Goal: Task Accomplishment & Management: Manage account settings

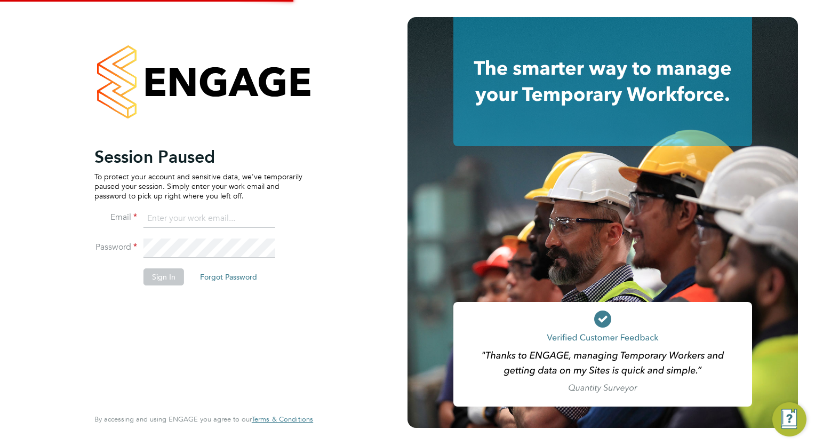
type input "megan.westlotorn@alliancemsp.co.uk"
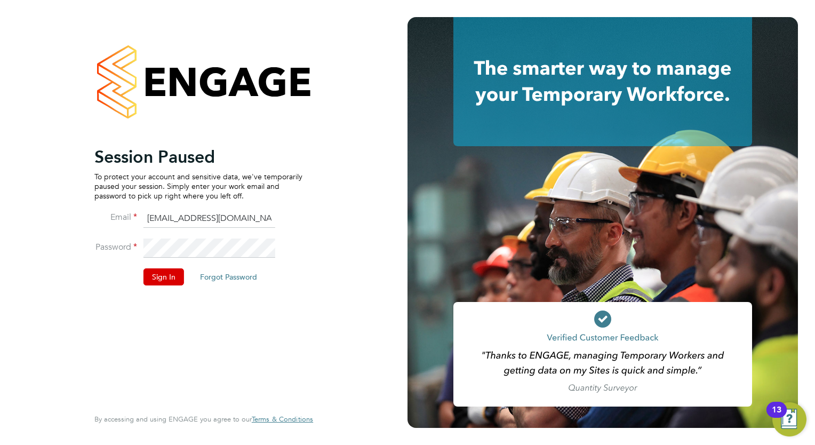
click at [150, 259] on li "Password" at bounding box center [198, 253] width 208 height 30
click at [171, 288] on li "Sign In Forgot Password" at bounding box center [198, 282] width 208 height 28
click at [161, 270] on button "Sign In" at bounding box center [163, 276] width 41 height 17
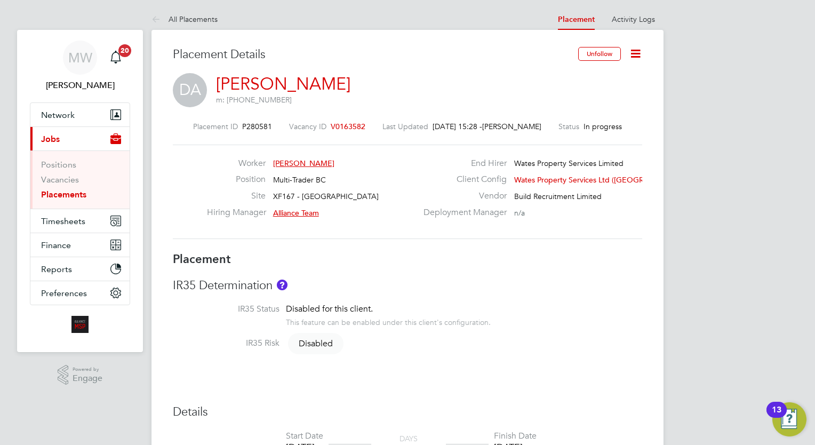
click at [83, 197] on link "Placements" at bounding box center [63, 194] width 45 height 10
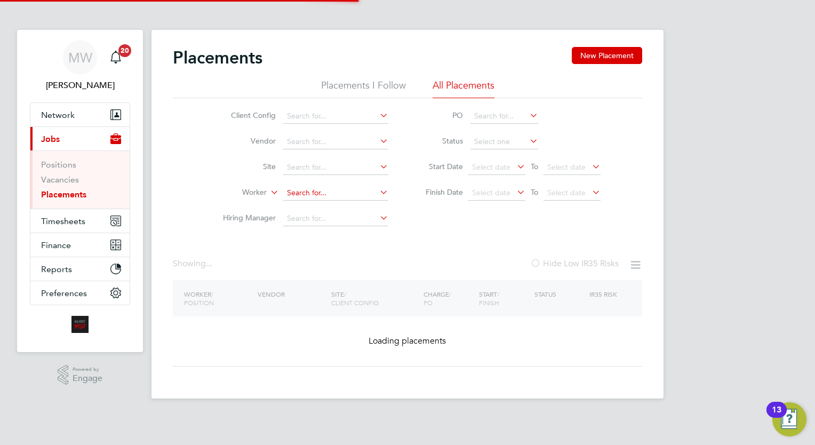
click at [328, 191] on input at bounding box center [335, 193] width 105 height 15
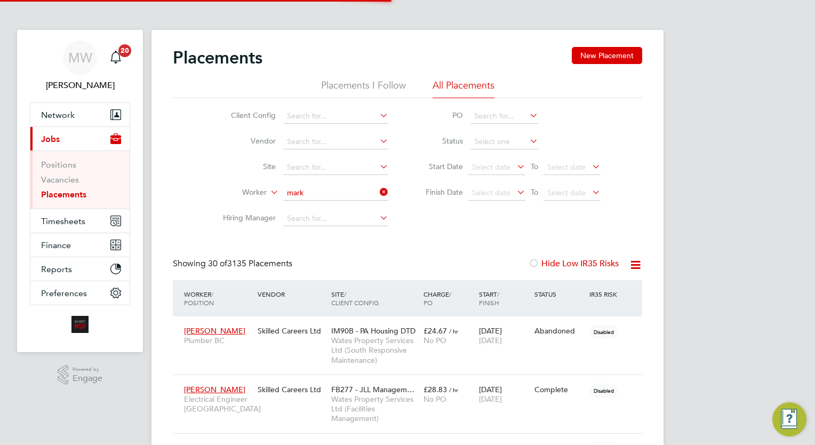
scroll to position [30, 74]
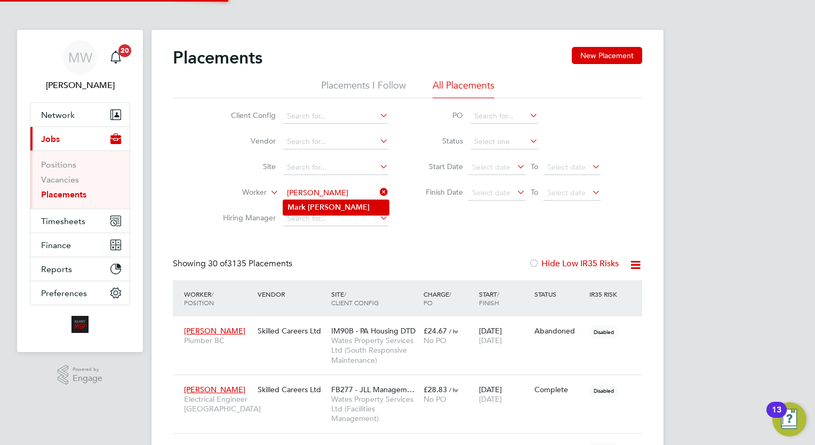
click at [331, 206] on b "Thomas" at bounding box center [339, 207] width 62 height 9
type input "[PERSON_NAME]"
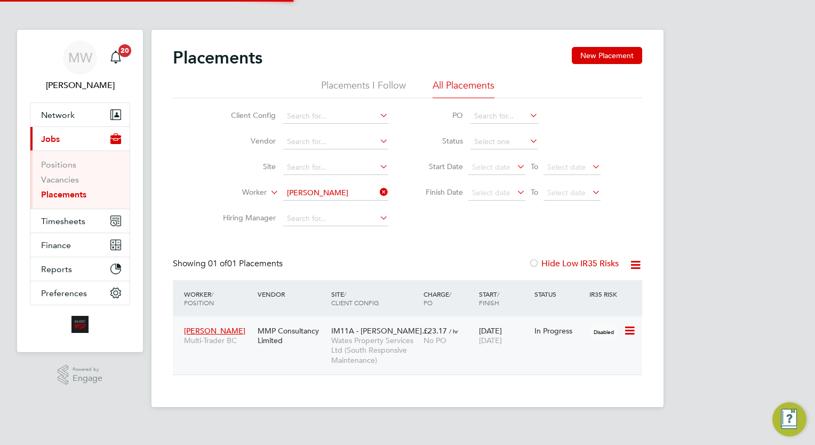
click at [490, 349] on div "15 May 2024 05 Sep 2025" at bounding box center [503, 335] width 55 height 30
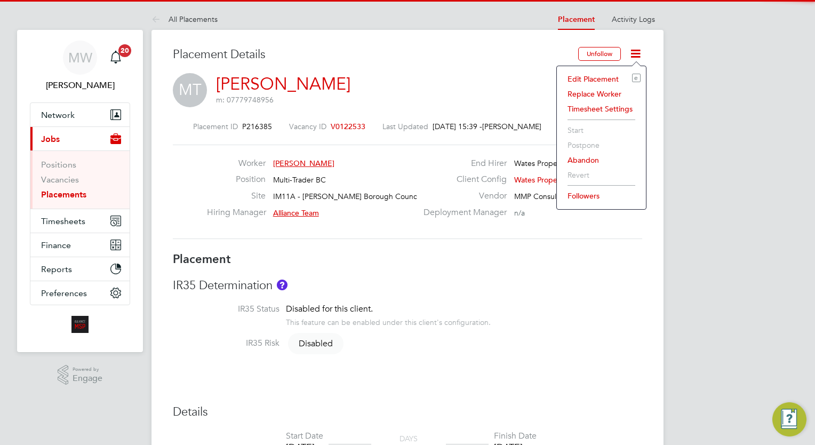
click at [598, 80] on li "Edit Placement e" at bounding box center [601, 78] width 78 height 15
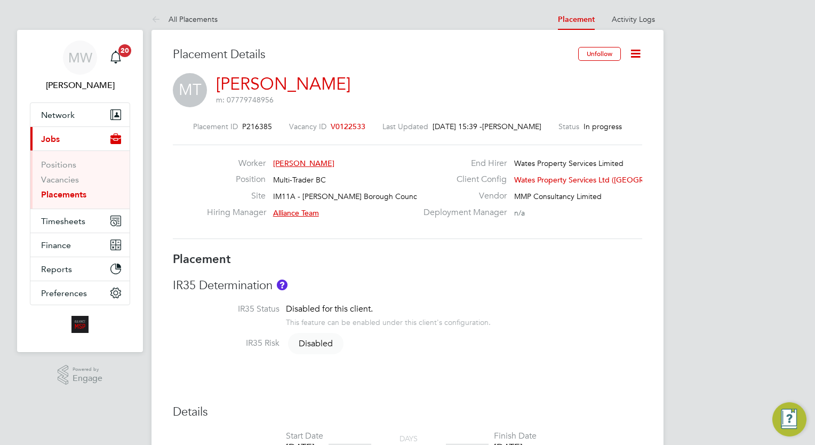
type input "Alliance Team"
type input "[DATE]"
type input "00:00"
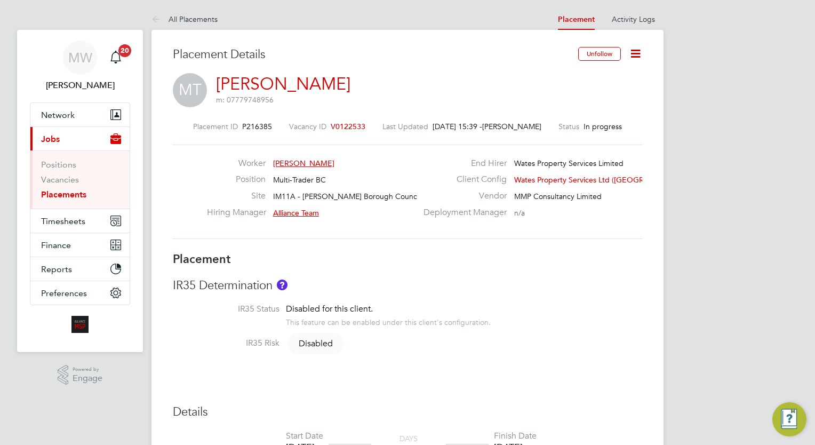
type input "00:00"
type input "06224"
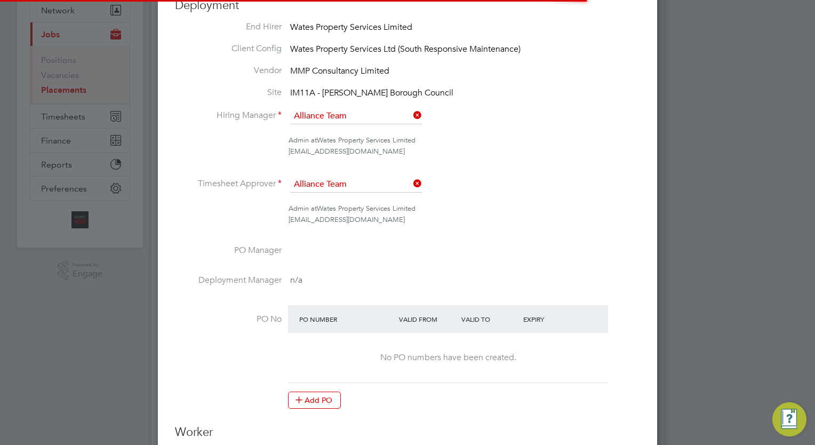
scroll to position [14, 465]
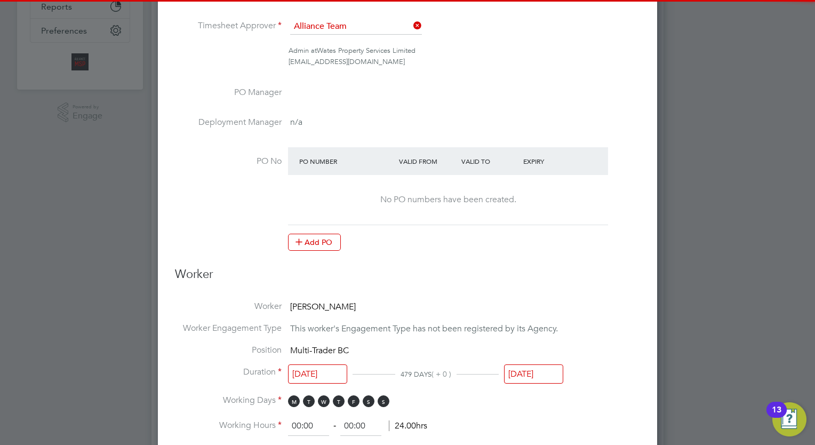
click at [525, 360] on li "Position Multi-Trader BC" at bounding box center [407, 355] width 465 height 22
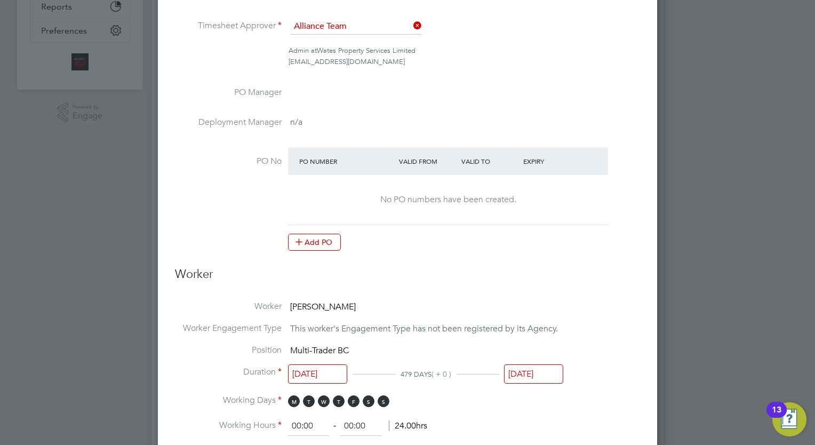
click at [544, 366] on input "[DATE]" at bounding box center [533, 374] width 59 height 20
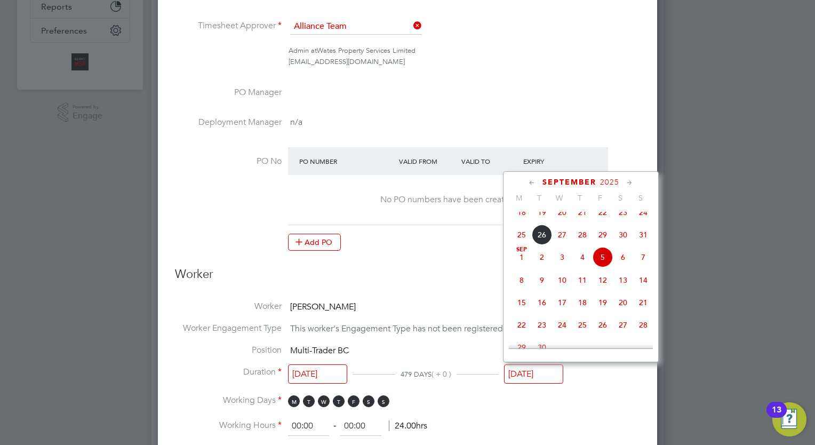
click at [529, 179] on icon at bounding box center [532, 183] width 10 height 12
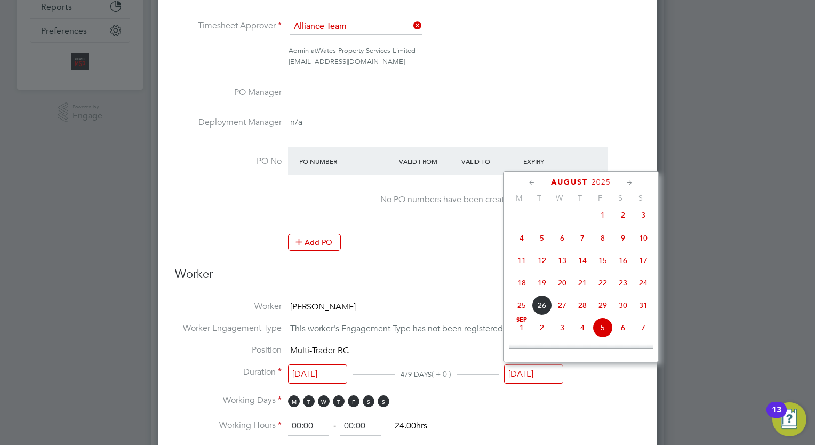
click at [529, 179] on icon at bounding box center [532, 183] width 10 height 12
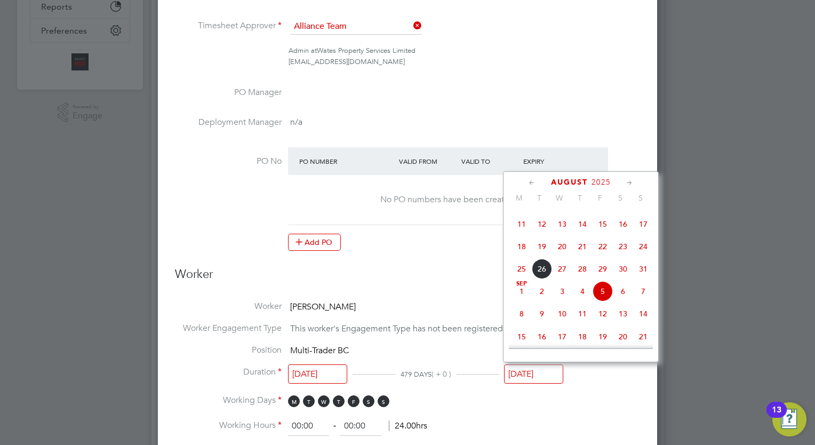
scroll to position [401, 0]
click at [538, 280] on span "26" at bounding box center [542, 270] width 20 height 20
type input "[DATE]"
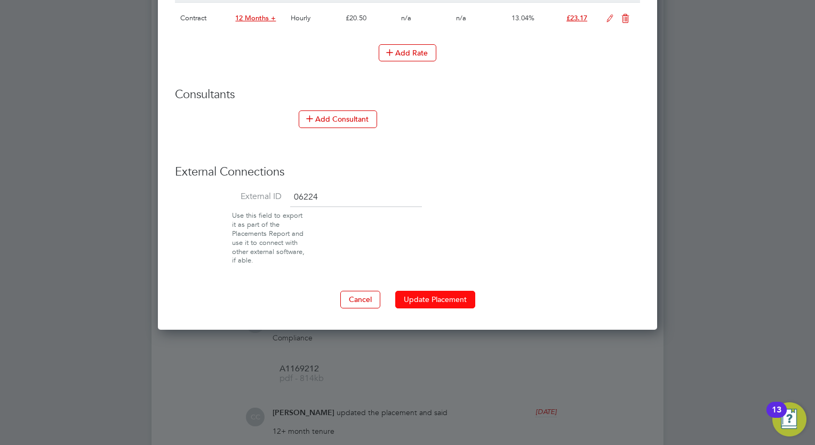
click at [423, 297] on button "Update Placement" at bounding box center [435, 299] width 80 height 17
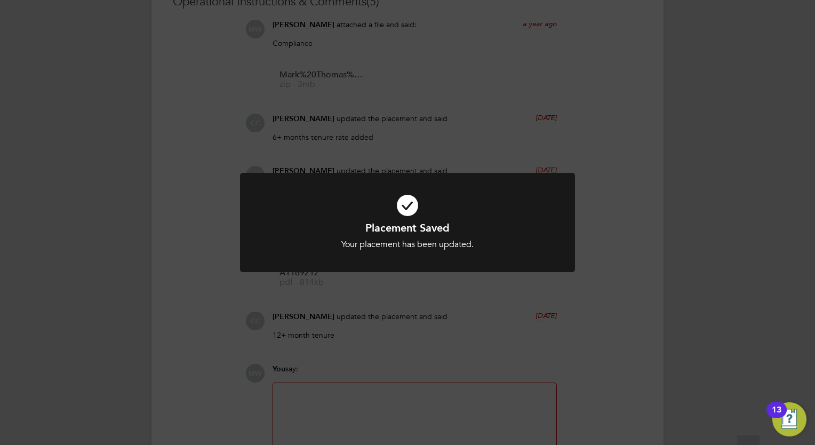
scroll to position [975, 0]
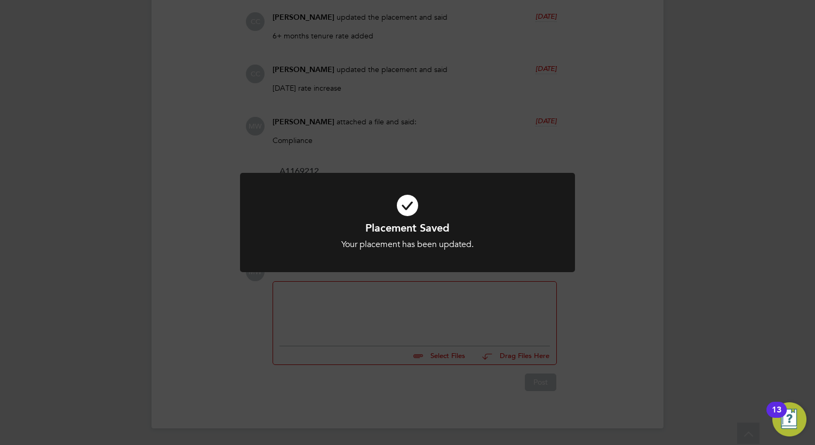
click at [308, 380] on div "Placement Saved Your placement has been updated. Cancel Okay" at bounding box center [407, 222] width 815 height 445
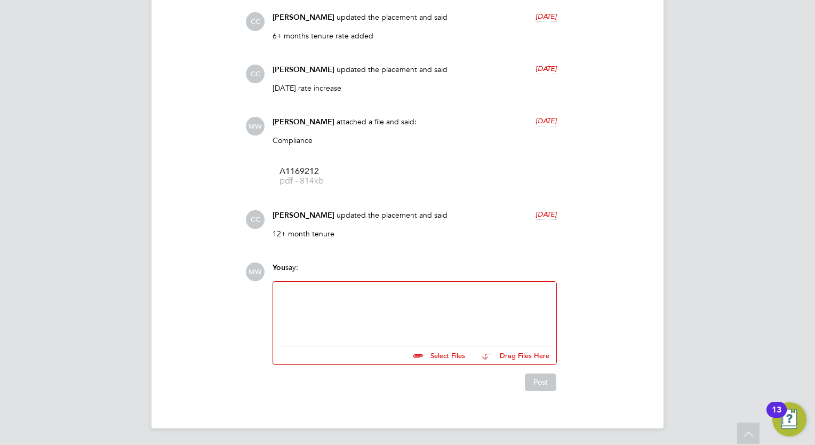
click at [382, 295] on div at bounding box center [414, 311] width 270 height 46
click at [537, 389] on button "Post" at bounding box center [540, 381] width 31 height 17
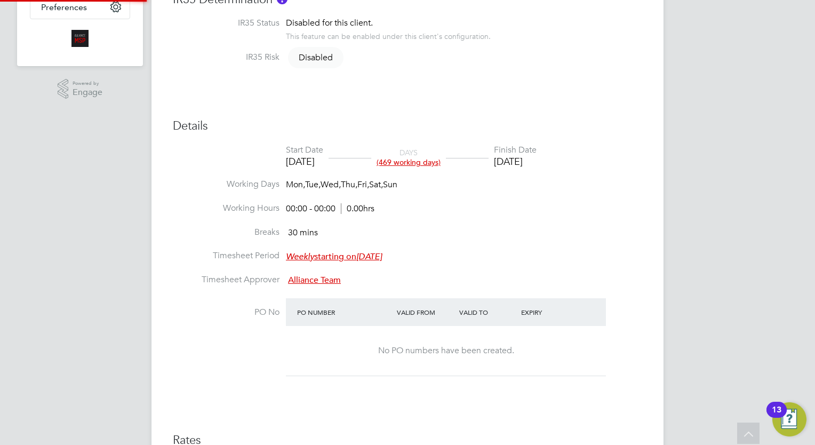
scroll to position [0, 0]
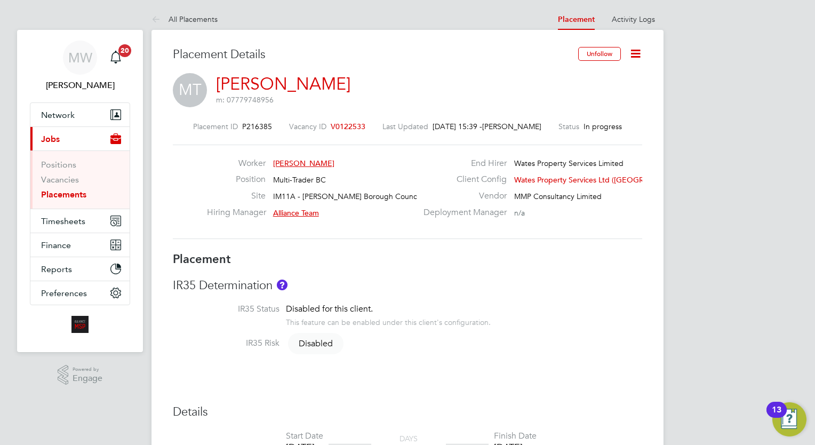
click at [58, 197] on link "Placements" at bounding box center [63, 194] width 45 height 10
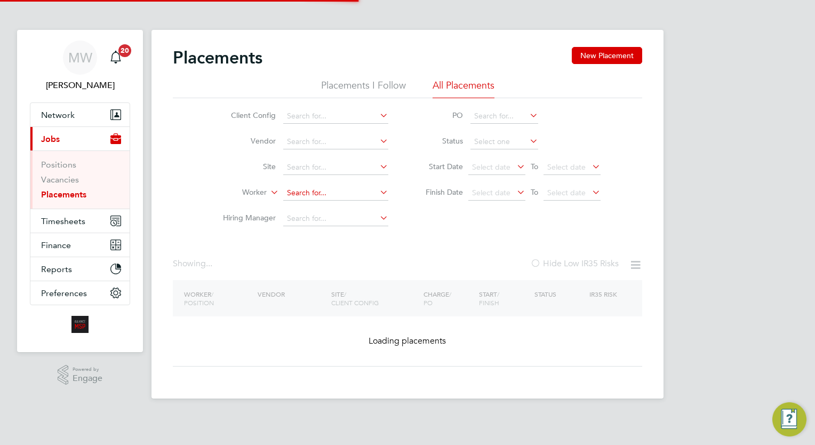
click at [299, 191] on input at bounding box center [335, 193] width 105 height 15
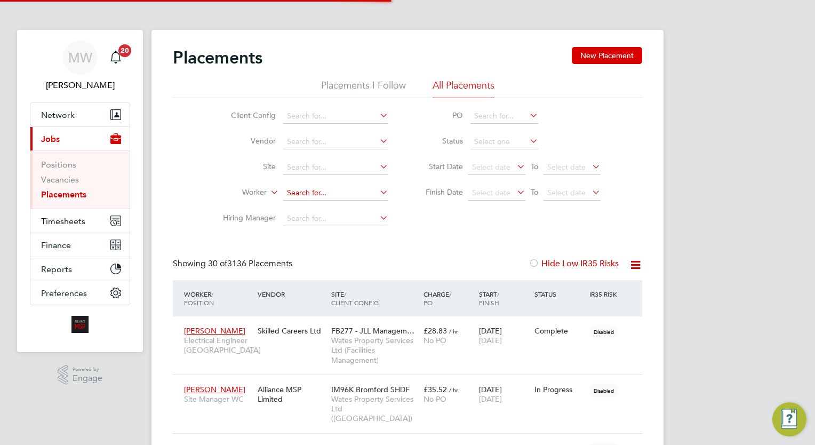
scroll to position [40, 74]
type input "[PERSON_NAME]"
click at [329, 219] on input at bounding box center [335, 218] width 105 height 15
click at [75, 192] on link "Placements" at bounding box center [63, 194] width 45 height 10
